Goal: Find specific page/section: Find specific page/section

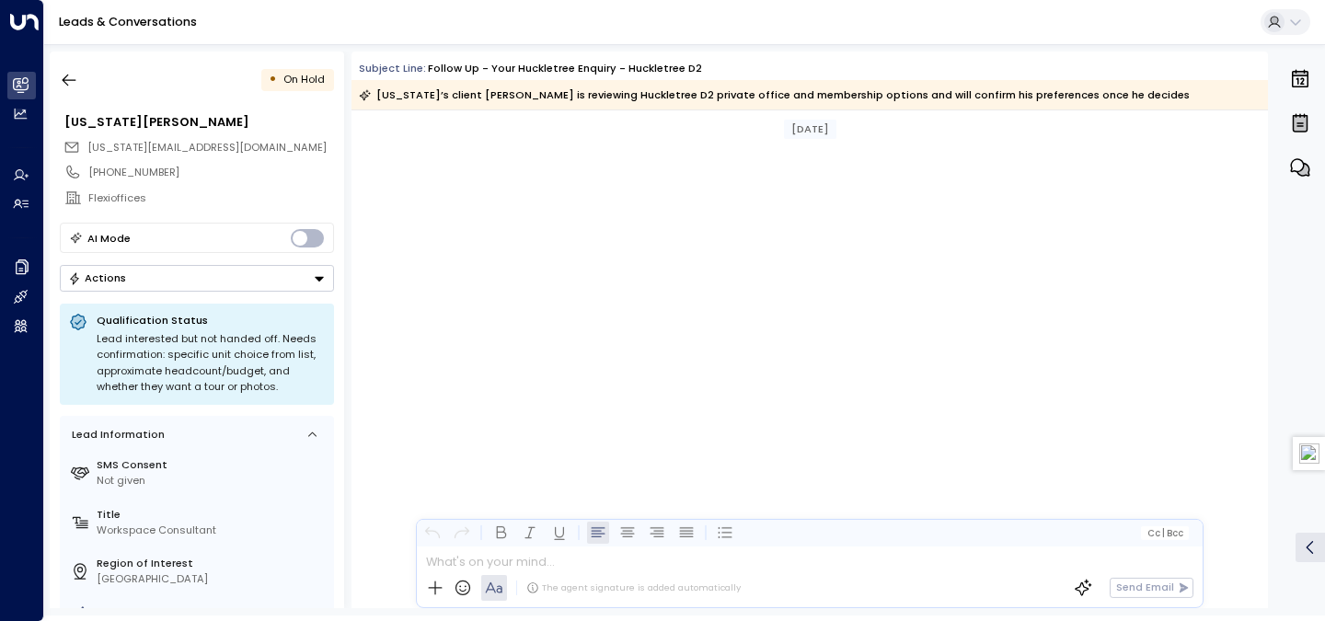
scroll to position [2191, 0]
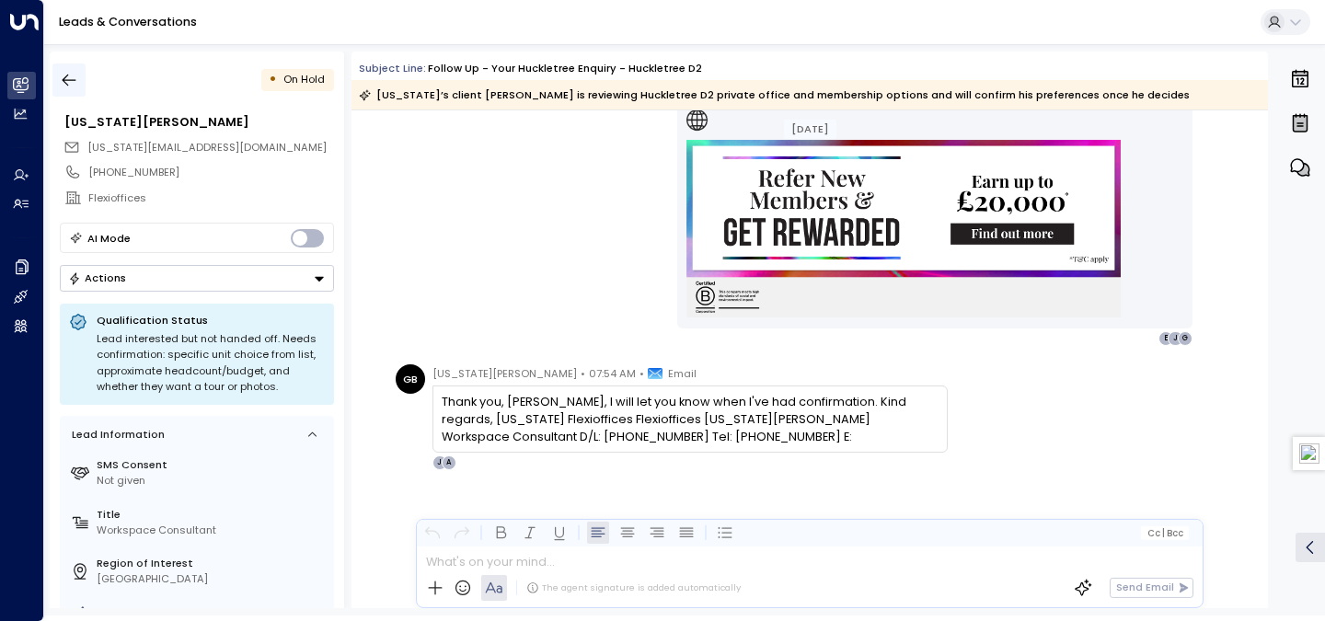
click at [62, 71] on icon "button" at bounding box center [69, 80] width 18 height 18
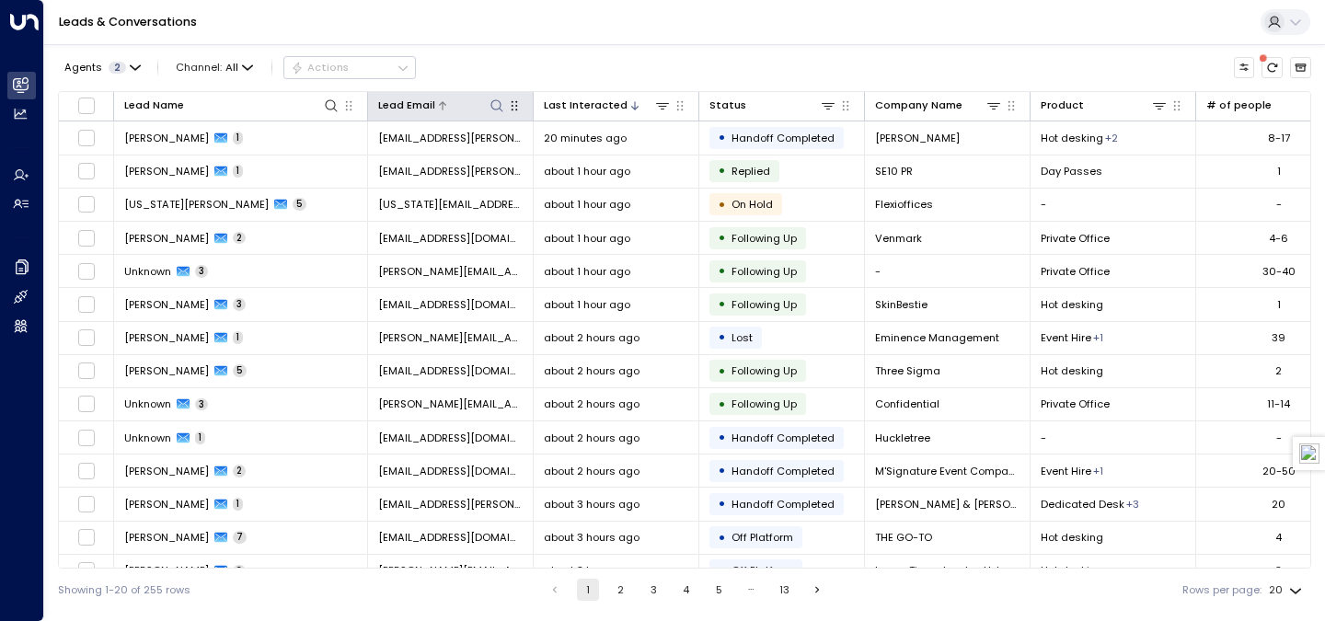
click at [498, 100] on icon at bounding box center [496, 105] width 12 height 12
type input "**********"
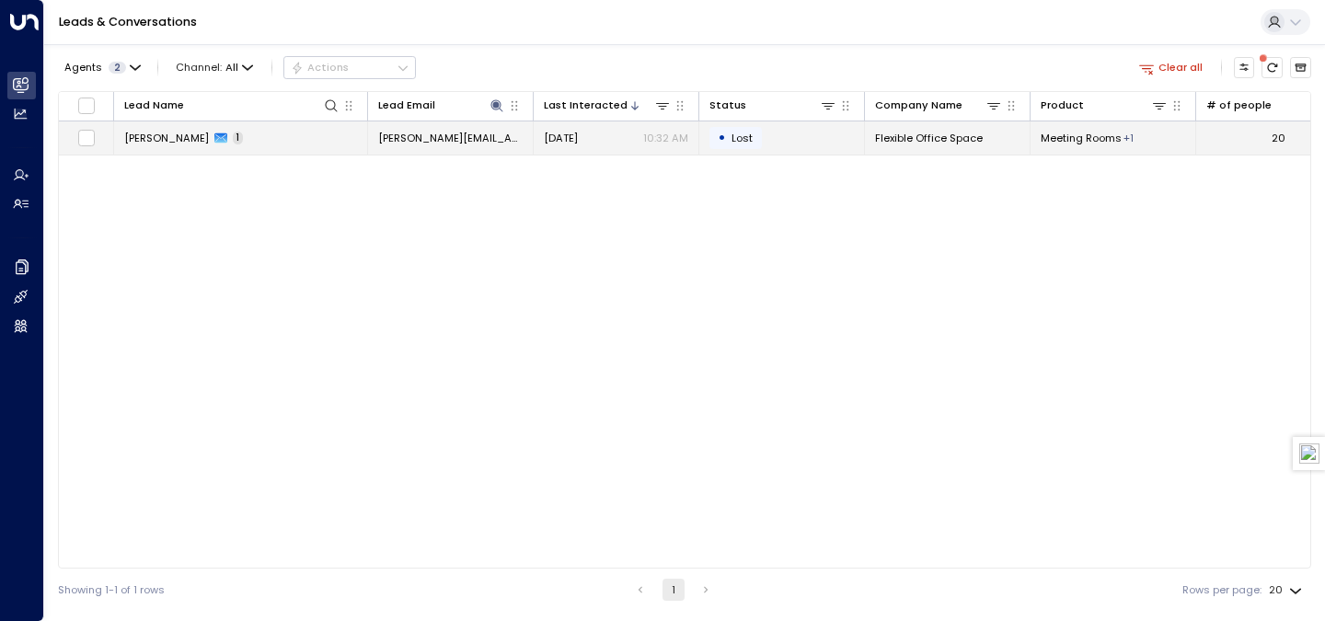
click at [233, 133] on span "1" at bounding box center [238, 138] width 10 height 13
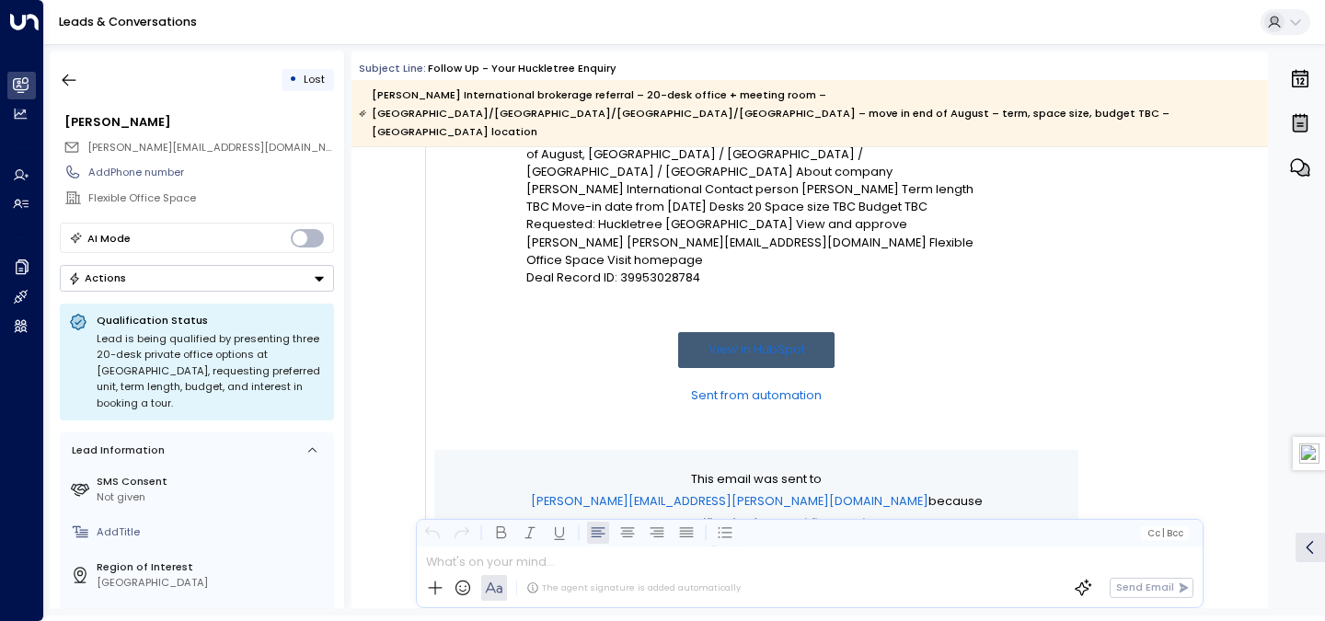
scroll to position [143, 0]
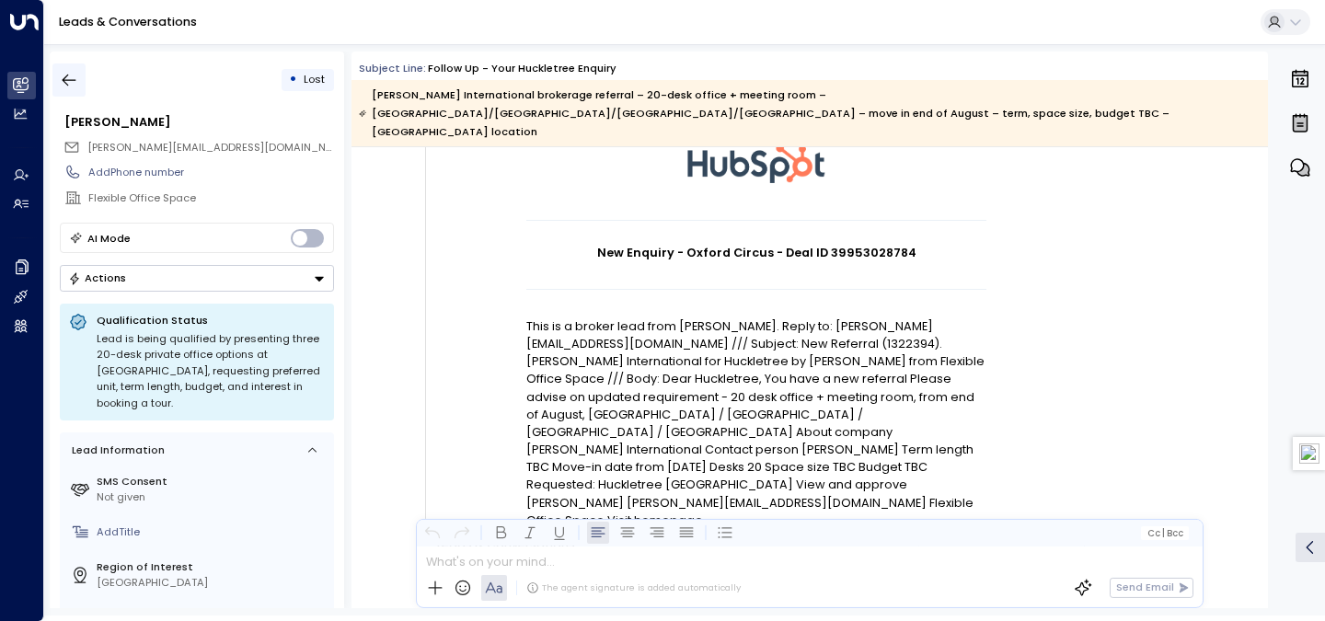
click at [65, 76] on icon "button" at bounding box center [70, 81] width 14 height 12
